Goal: Transaction & Acquisition: Book appointment/travel/reservation

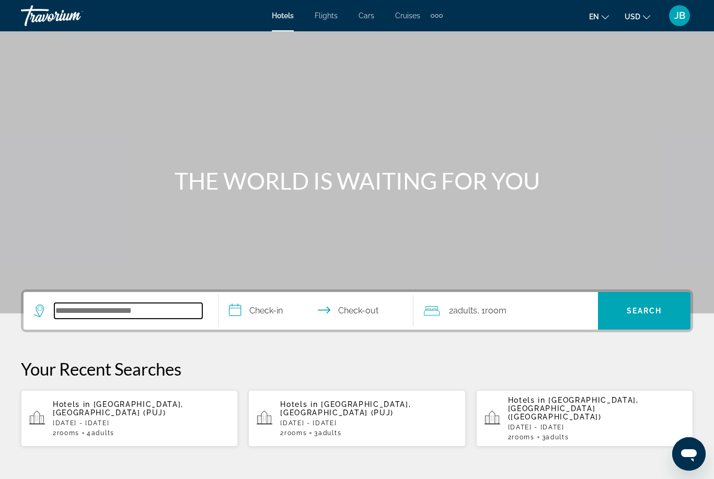
click at [80, 319] on input "Search widget" at bounding box center [128, 311] width 148 height 16
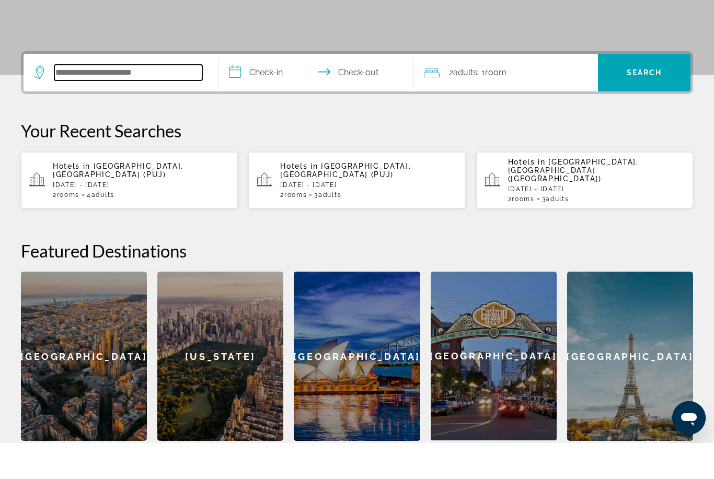
scroll to position [220, 0]
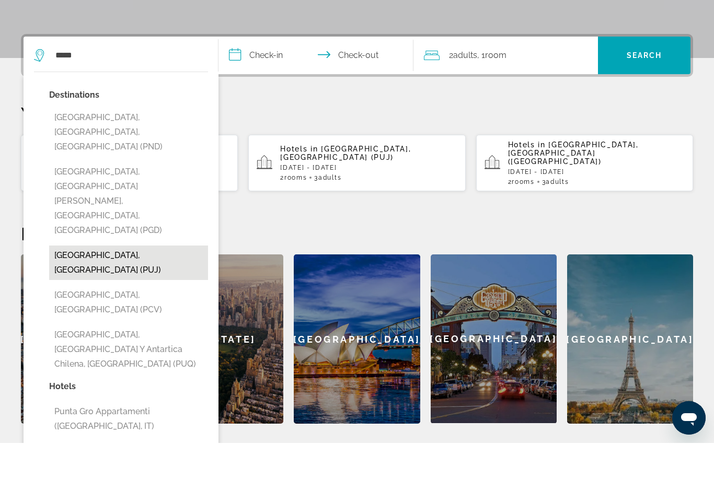
click at [87, 282] on button "[GEOGRAPHIC_DATA], [GEOGRAPHIC_DATA] (PUJ)" at bounding box center [128, 299] width 159 height 34
type input "**********"
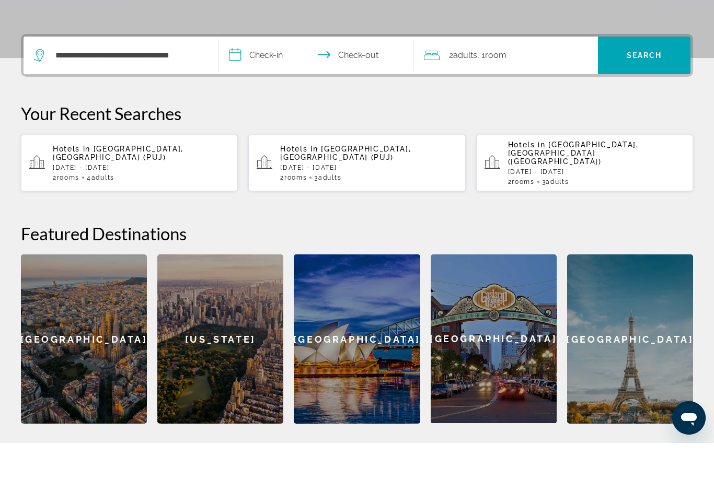
click at [276, 73] on input "**********" at bounding box center [317, 93] width 199 height 41
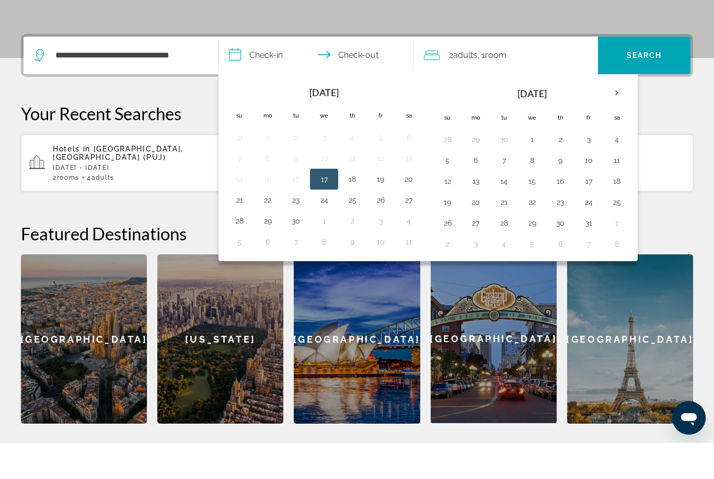
scroll to position [256, 0]
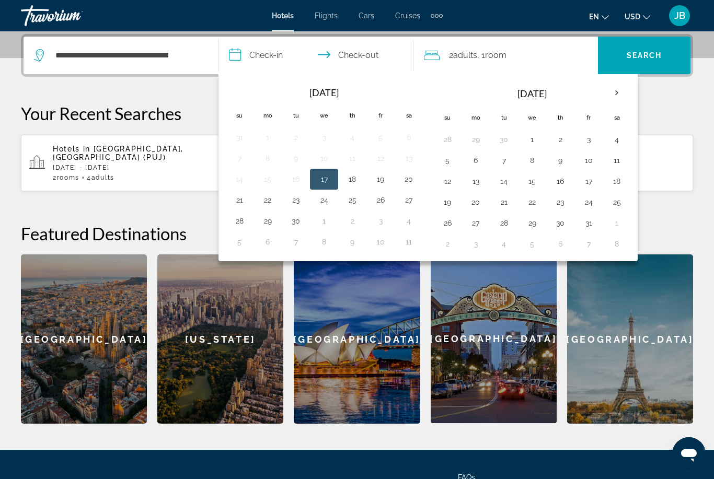
click at [328, 172] on button "17" at bounding box center [324, 179] width 17 height 15
click at [234, 201] on button "21" at bounding box center [239, 200] width 17 height 15
type input "**********"
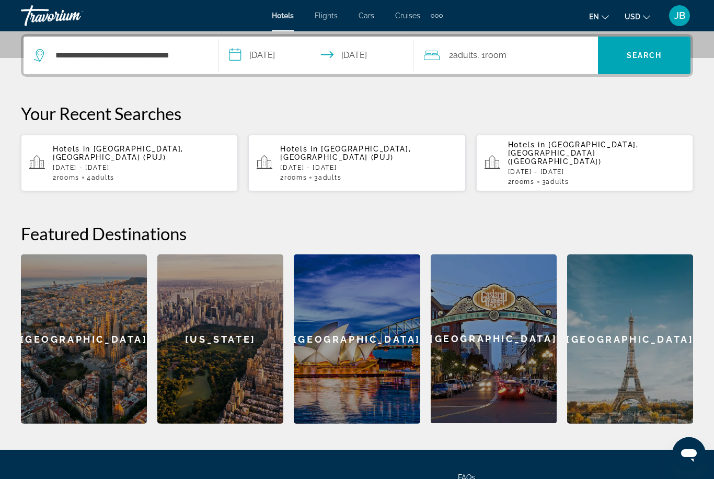
click at [482, 60] on span ", 1 Room rooms" at bounding box center [491, 55] width 29 height 15
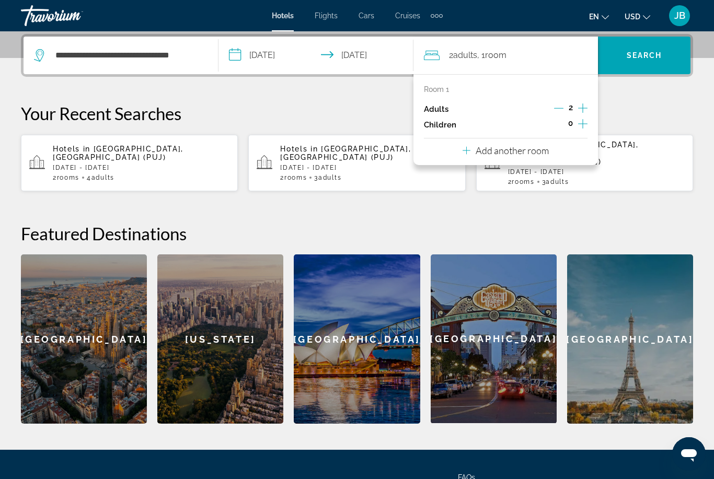
click at [522, 148] on p "Add another room" at bounding box center [512, 150] width 73 height 11
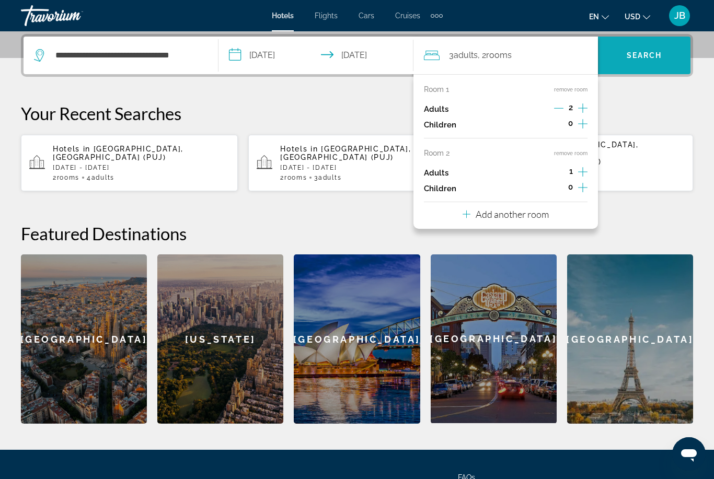
click at [660, 56] on span "Search" at bounding box center [645, 55] width 36 height 8
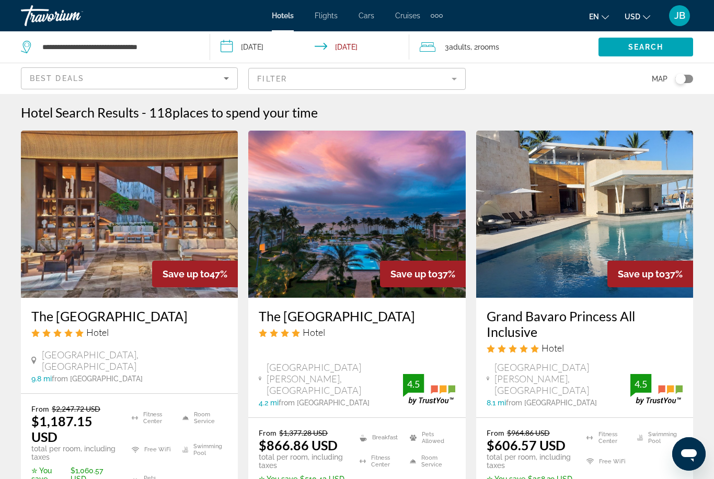
click at [188, 118] on span "places to spend your time" at bounding box center [244, 113] width 145 height 16
click at [232, 106] on span "places to spend your time" at bounding box center [244, 113] width 145 height 16
click at [224, 111] on span "places to spend your time" at bounding box center [244, 113] width 145 height 16
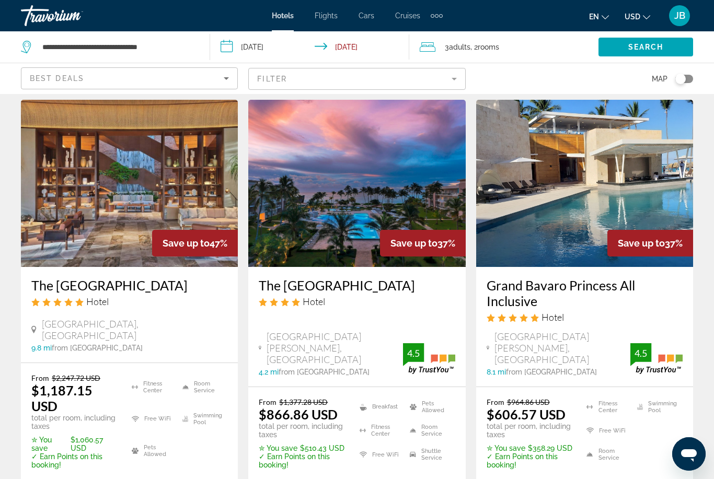
click at [229, 80] on icon "Sort by" at bounding box center [226, 78] width 13 height 13
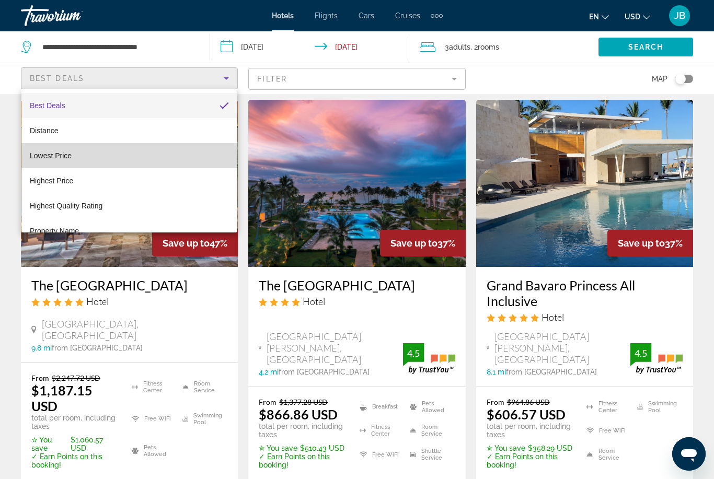
click at [67, 156] on span "Lowest Price" at bounding box center [51, 156] width 42 height 8
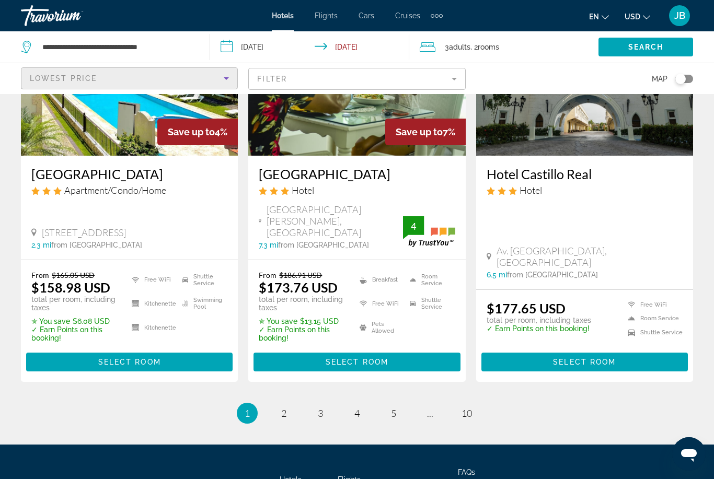
scroll to position [1348, 0]
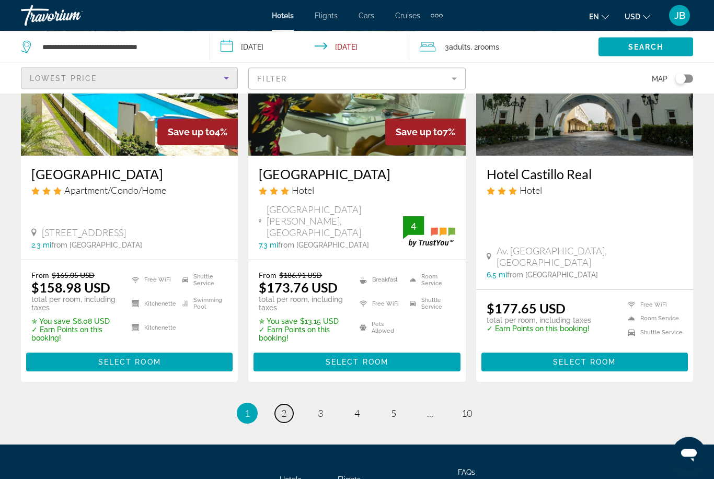
click at [287, 405] on link "page 2" at bounding box center [284, 414] width 18 height 18
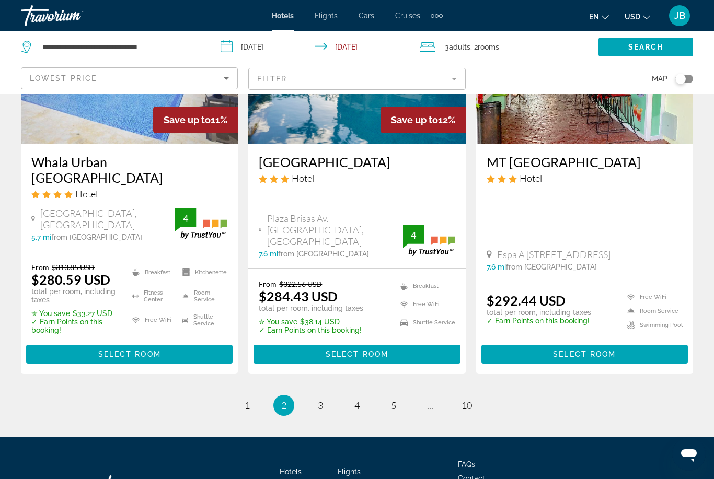
scroll to position [1372, 0]
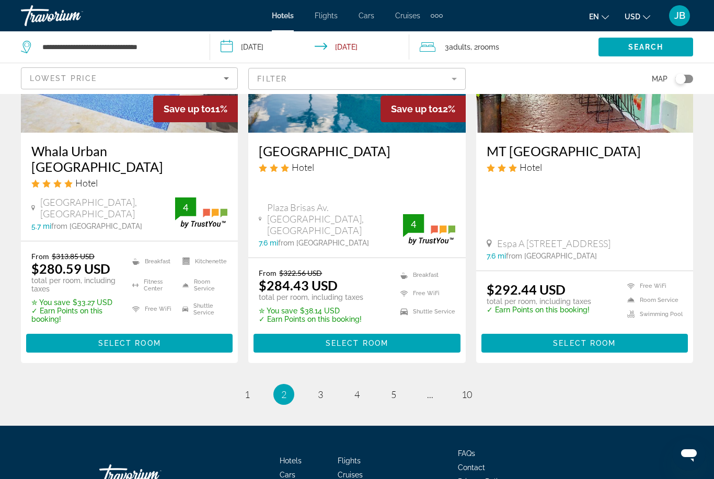
click at [314, 384] on li "page 3" at bounding box center [320, 394] width 21 height 21
click at [317, 386] on link "page 3" at bounding box center [321, 395] width 18 height 18
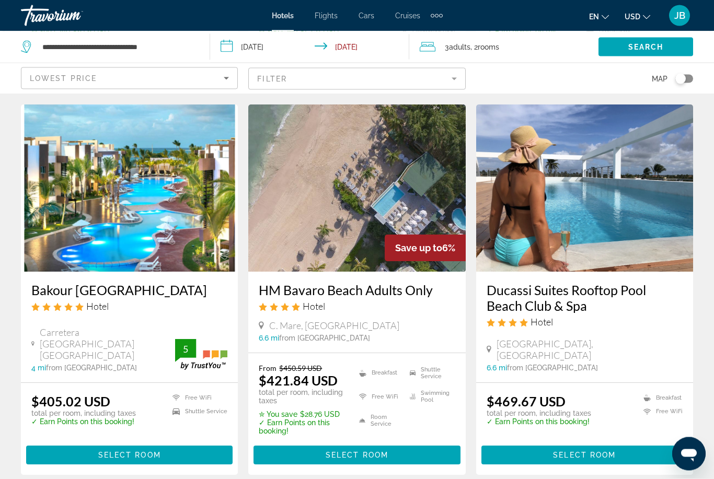
scroll to position [1330, 0]
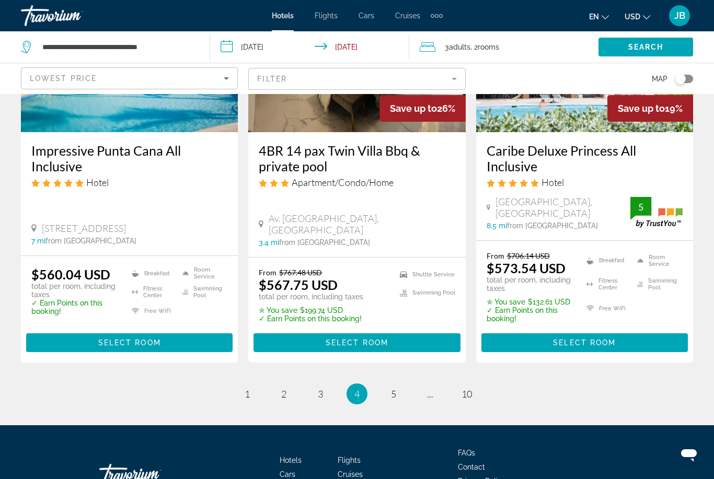
scroll to position [1431, 0]
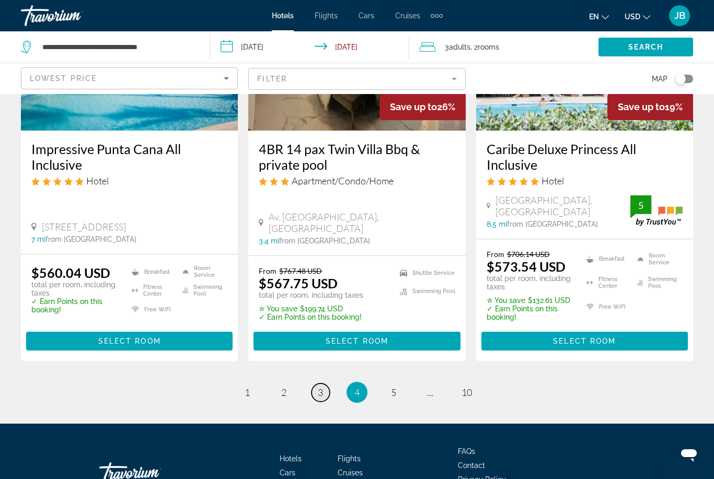
click at [327, 384] on link "page 3" at bounding box center [321, 393] width 18 height 18
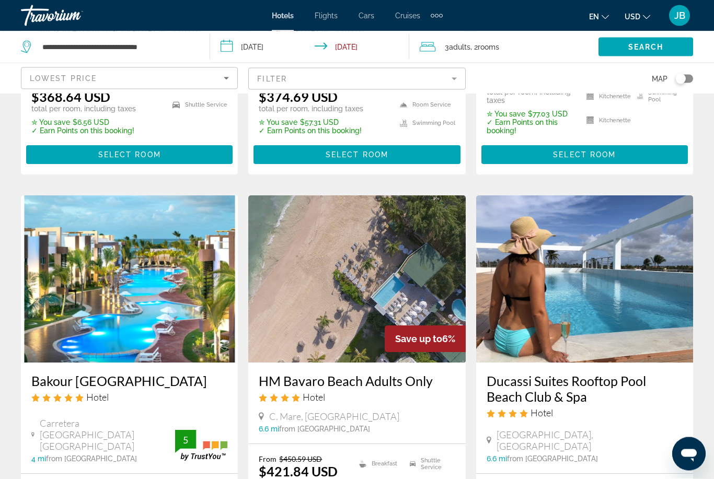
scroll to position [1239, 0]
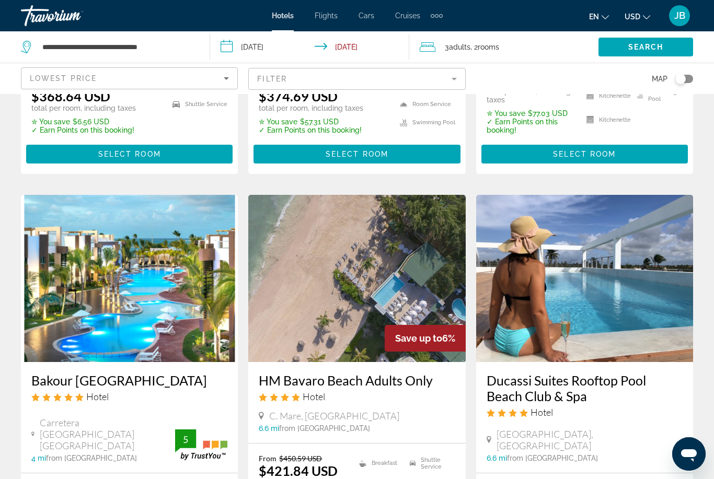
click at [50, 373] on h3 "Bakour [GEOGRAPHIC_DATA]" at bounding box center [129, 381] width 196 height 16
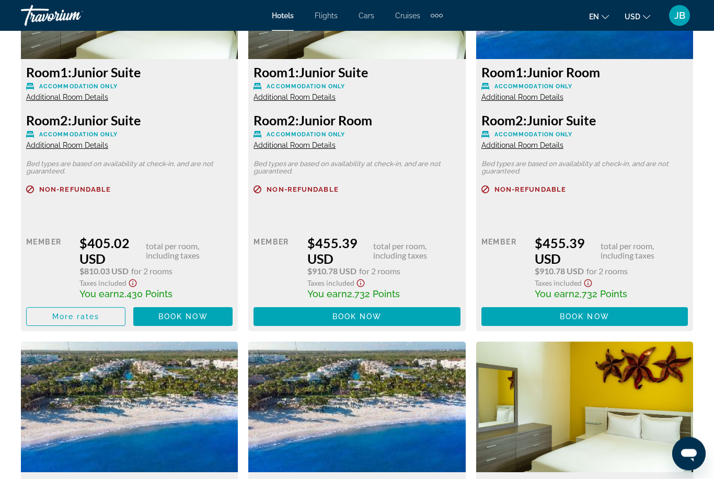
scroll to position [1734, 0]
click at [51, 321] on span "Main content" at bounding box center [76, 316] width 98 height 25
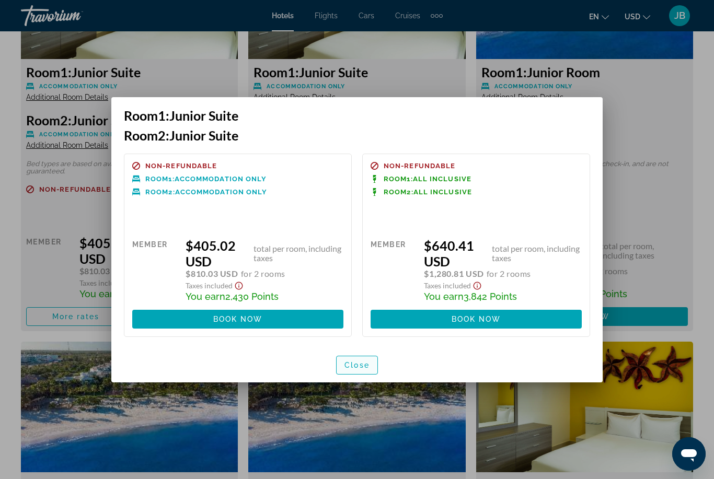
click at [359, 364] on span "Close" at bounding box center [356, 365] width 25 height 8
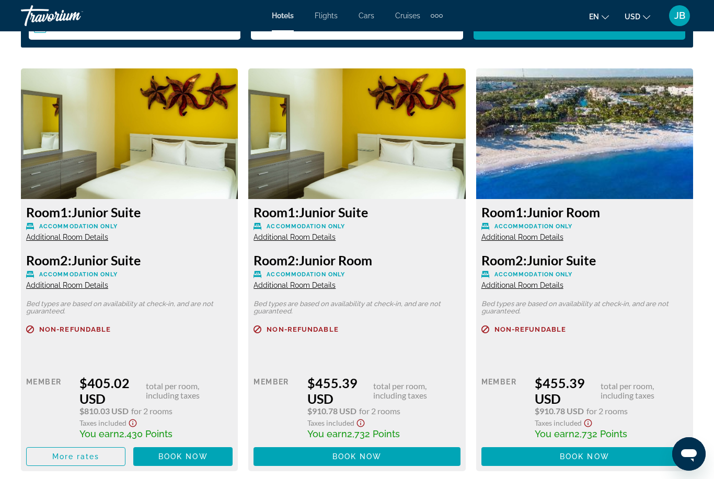
scroll to position [1589, 0]
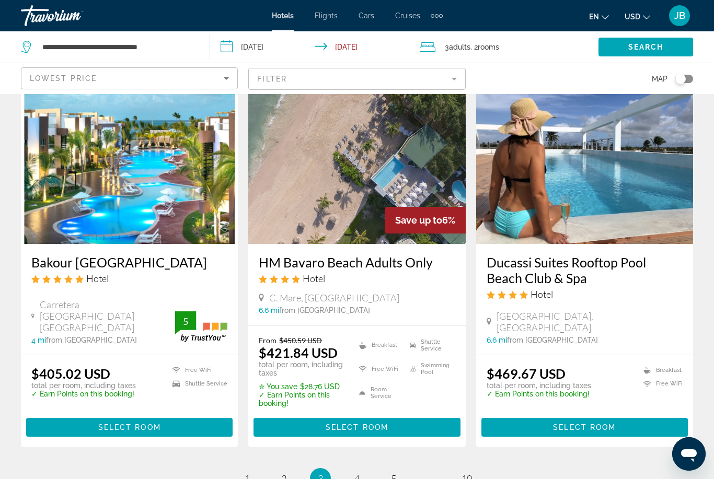
scroll to position [1356, 0]
click at [361, 470] on link "page 4" at bounding box center [357, 479] width 18 height 18
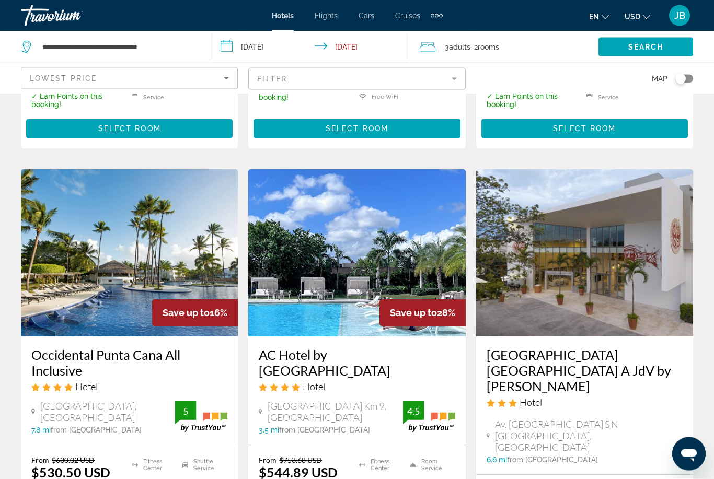
scroll to position [806, 0]
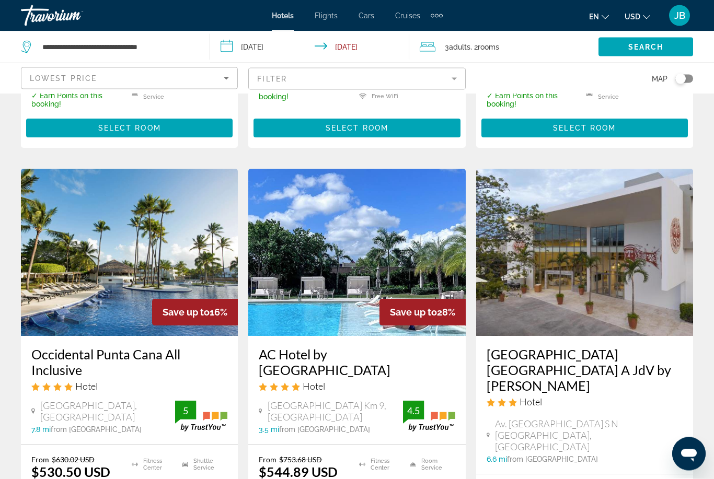
click at [47, 347] on h3 "Occidental Punta Cana All Inclusive" at bounding box center [129, 362] width 196 height 31
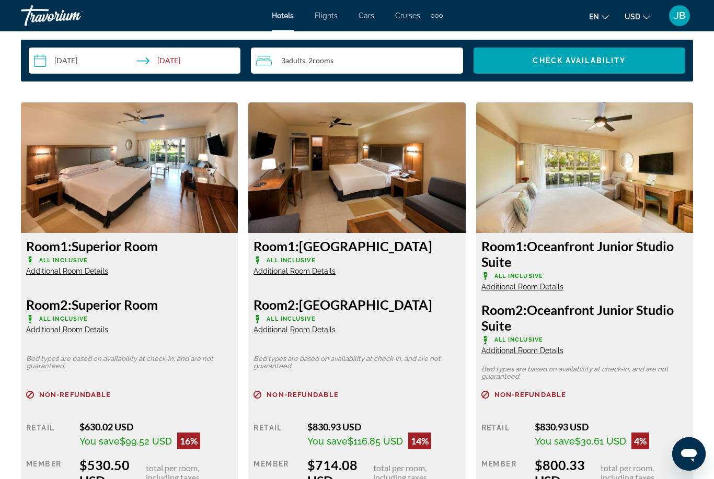
scroll to position [1556, 0]
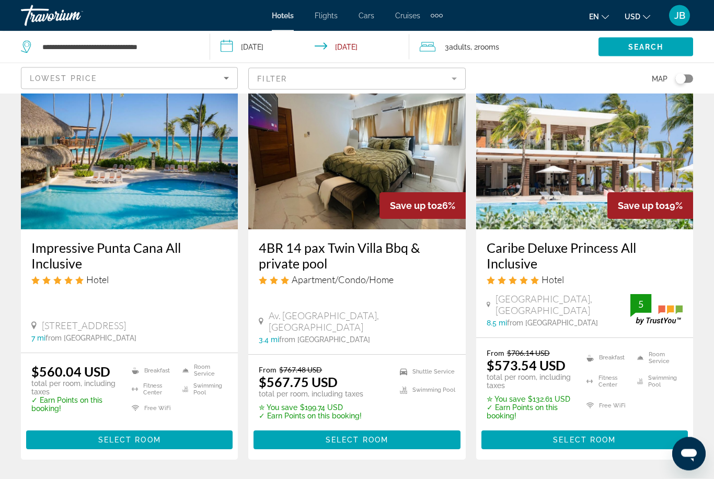
scroll to position [1332, 0]
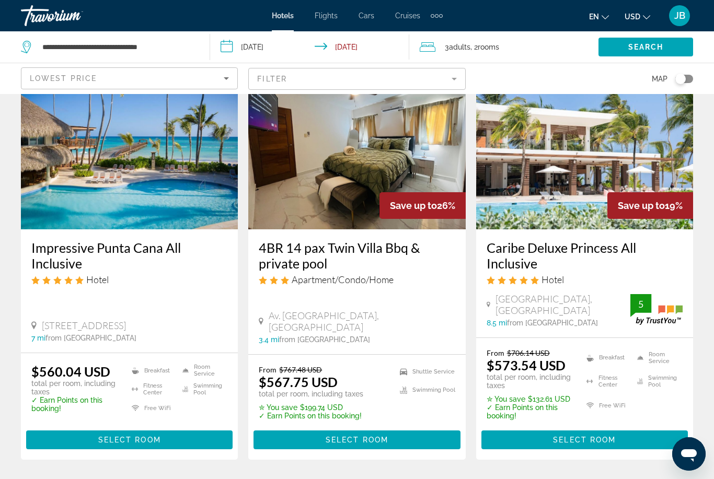
click at [588, 240] on h3 "Caribe Deluxe Princess All Inclusive" at bounding box center [585, 255] width 196 height 31
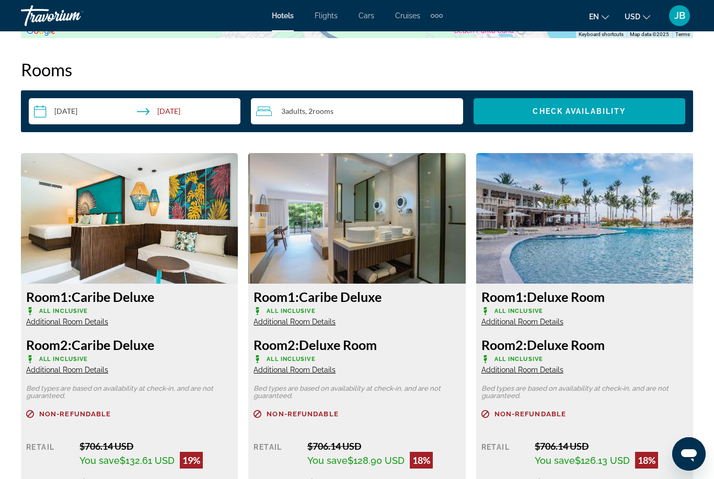
scroll to position [1509, 0]
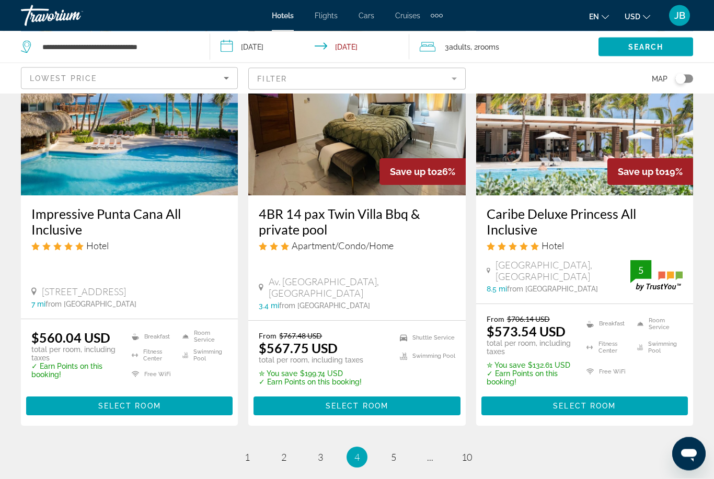
scroll to position [1364, 0]
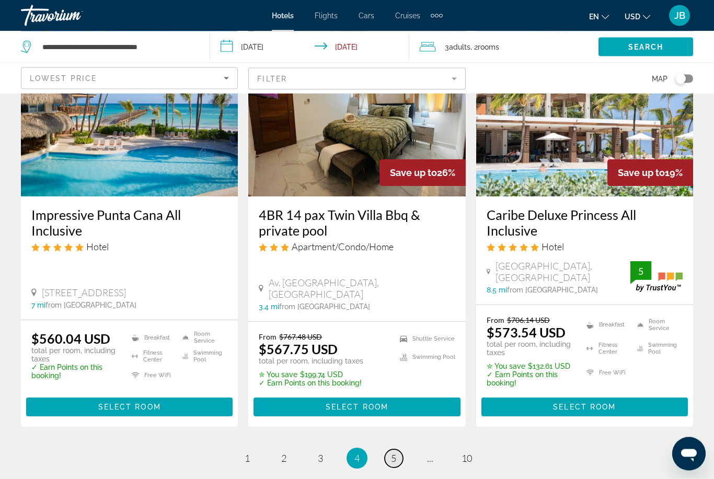
click at [395, 453] on span "5" at bounding box center [393, 458] width 5 height 11
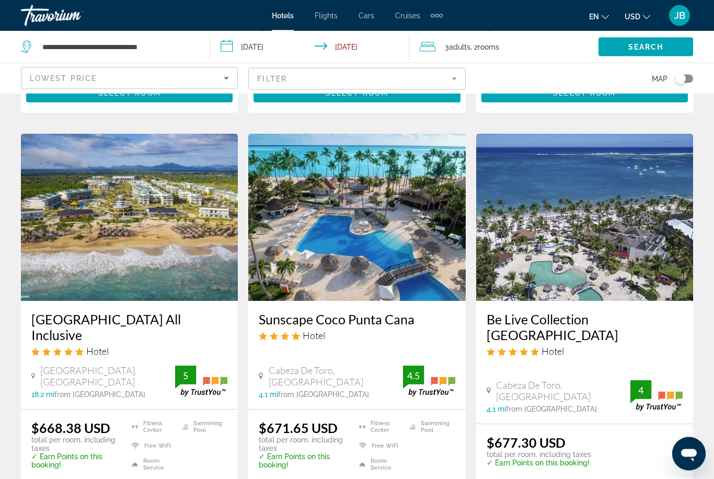
scroll to position [1288, 0]
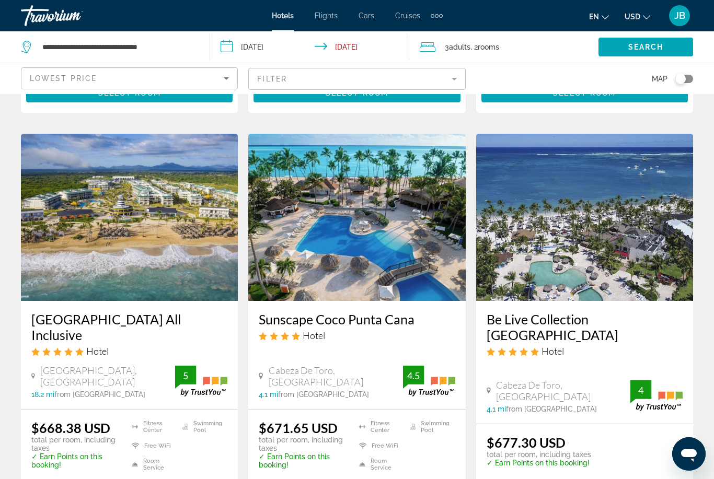
click at [65, 312] on h3 "[GEOGRAPHIC_DATA] All Inclusive" at bounding box center [129, 327] width 196 height 31
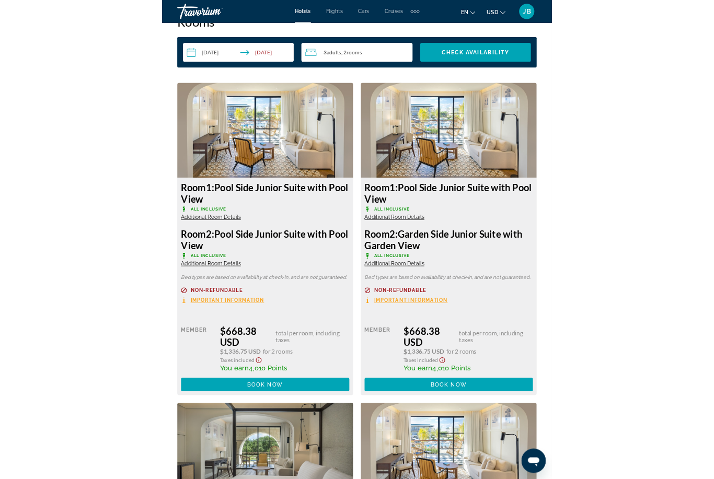
scroll to position [1607, 0]
